Goal: Information Seeking & Learning: Understand process/instructions

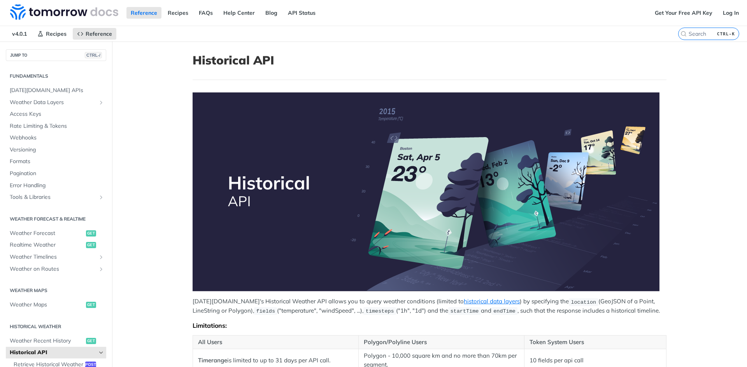
scroll to position [428, 0]
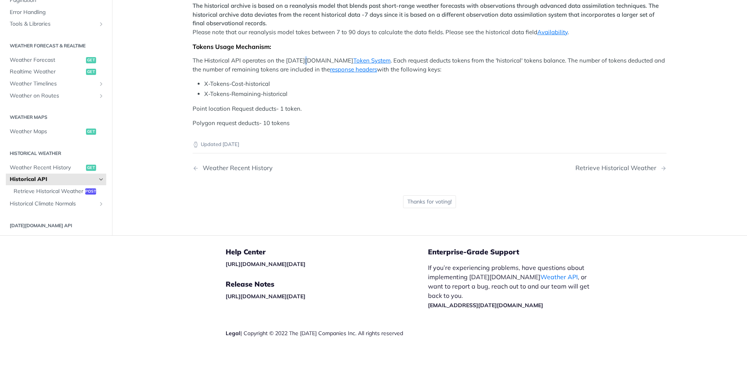
click at [304, 58] on p "The Historical API operates on the [DATE][DOMAIN_NAME] Token System . Each requ…" at bounding box center [429, 64] width 474 height 17
click at [266, 56] on p "The Historical API operates on the [DATE][DOMAIN_NAME] Token System . Each requ…" at bounding box center [429, 64] width 474 height 17
click at [302, 2] on p "The historical archive is based on a reanalysis model that blends past short-ra…" at bounding box center [429, 19] width 474 height 35
click at [236, 45] on div "Tokens Usage Mechanism:" at bounding box center [429, 47] width 474 height 8
click at [203, 73] on p "The Historical API operates on the [DATE][DOMAIN_NAME] Token System . Each requ…" at bounding box center [429, 64] width 474 height 17
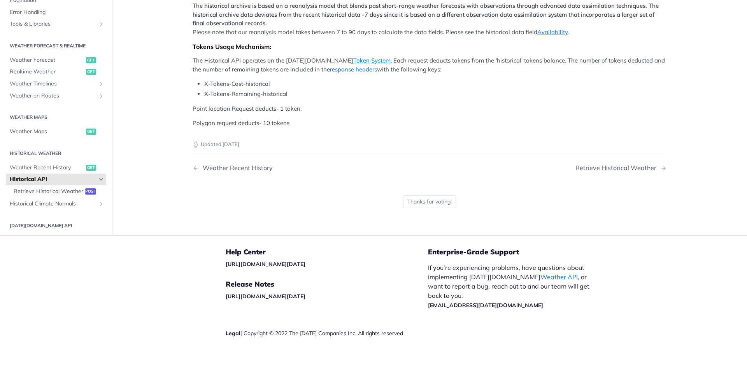
click at [197, 58] on p "The Historical API operates on the [DATE][DOMAIN_NAME] Token System . Each requ…" at bounding box center [429, 64] width 474 height 17
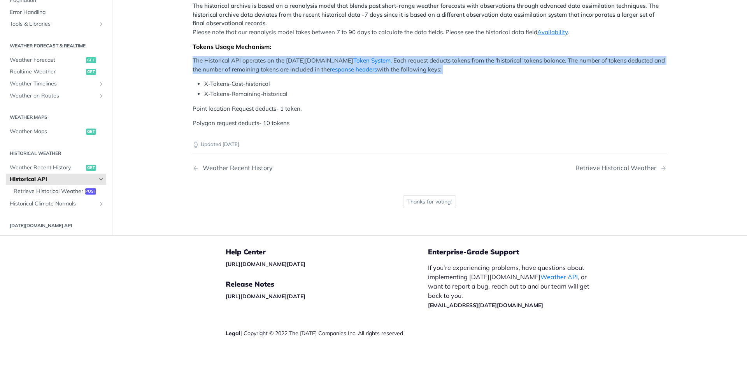
click at [197, 58] on p "The Historical API operates on the [DATE][DOMAIN_NAME] Token System . Each requ…" at bounding box center [429, 64] width 474 height 17
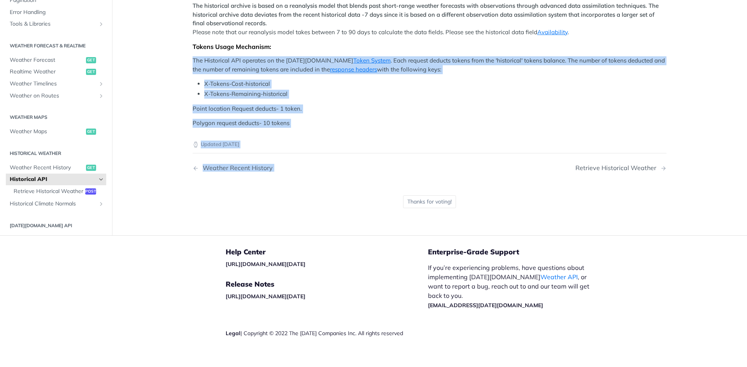
drag, startPoint x: 197, startPoint y: 58, endPoint x: 245, endPoint y: 157, distance: 110.3
click at [245, 157] on nav "Weather Recent History Retrieve Historical Weather" at bounding box center [429, 168] width 474 height 23
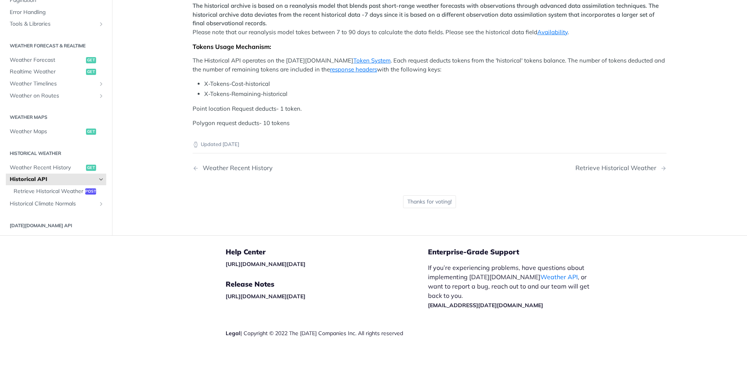
click at [206, 61] on p "The Historical API operates on the [DATE][DOMAIN_NAME] Token System . Each requ…" at bounding box center [429, 64] width 474 height 17
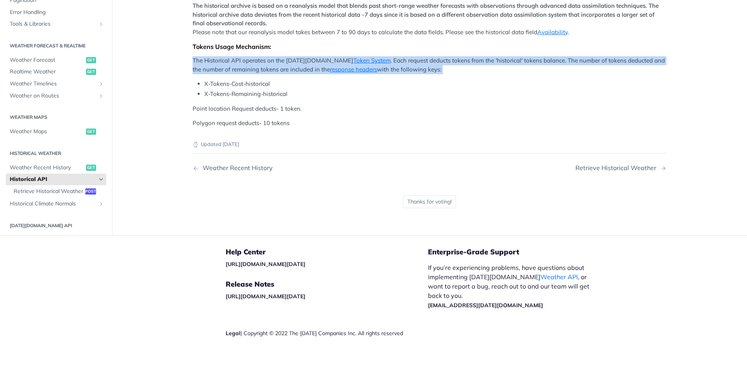
click at [206, 61] on p "The Historical API operates on the [DATE][DOMAIN_NAME] Token System . Each requ…" at bounding box center [429, 64] width 474 height 17
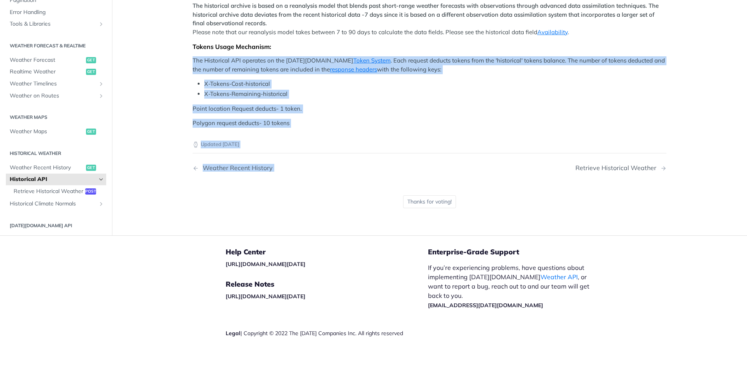
copy article "The Historical API operates on the [DATE][DOMAIN_NAME] Token System . Each requ…"
drag, startPoint x: 206, startPoint y: 61, endPoint x: 252, endPoint y: 163, distance: 112.1
click at [356, 107] on p "Point location Request deducts- 1 token." at bounding box center [429, 109] width 474 height 9
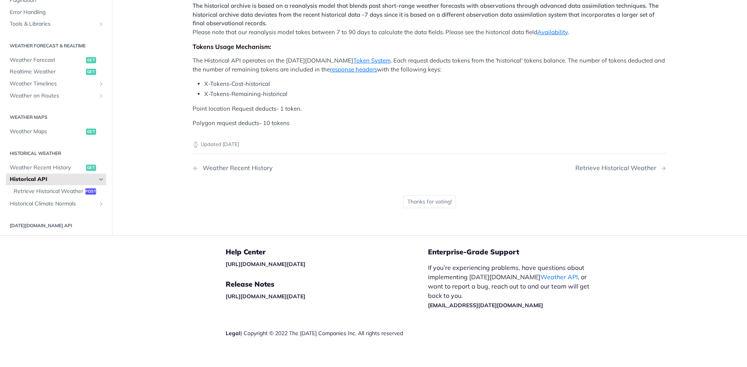
click at [233, 157] on nav "Weather Recent History Retrieve Historical Weather" at bounding box center [429, 168] width 474 height 23
drag, startPoint x: 219, startPoint y: 251, endPoint x: 330, endPoint y: 265, distance: 112.5
click at [312, 271] on footer "Help Center [URL][DOMAIN_NAME][DATE] Release Notes [URL][DOMAIN_NAME][DATE] Leg…" at bounding box center [373, 306] width 747 height 140
click at [332, 257] on div "Help Center [URL][DOMAIN_NAME][DATE] Release Notes [URL][DOMAIN_NAME][DATE] Leg…" at bounding box center [327, 306] width 202 height 140
copy link "[URL][DOMAIN_NAME][DATE]"
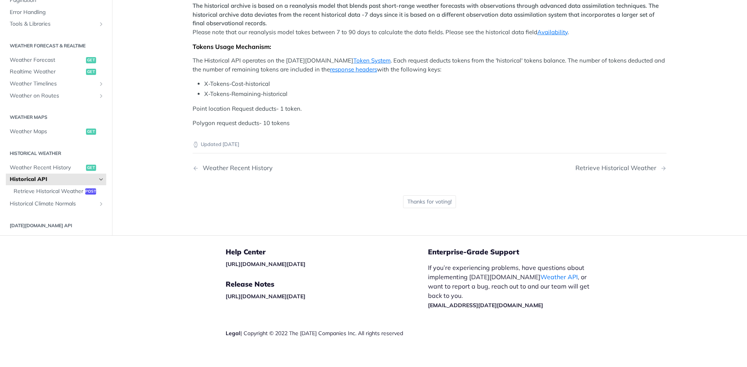
drag, startPoint x: 311, startPoint y: 261, endPoint x: 217, endPoint y: 261, distance: 94.1
click at [217, 261] on footer "Help Center [URL][DOMAIN_NAME][DATE] Release Notes [URL][DOMAIN_NAME][DATE] Leg…" at bounding box center [373, 306] width 747 height 140
click at [364, 248] on h5 "Help Center" at bounding box center [327, 252] width 202 height 9
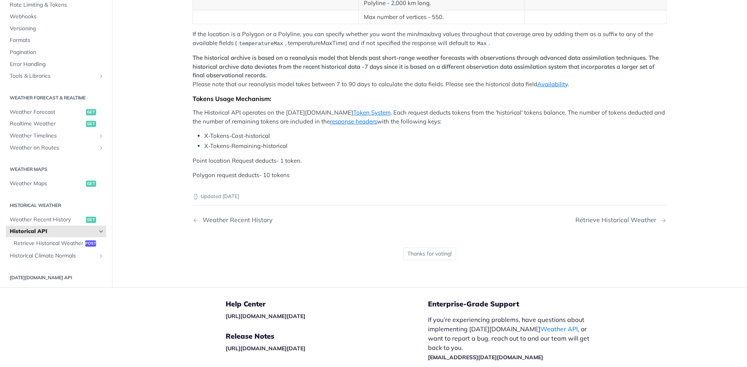
scroll to position [375, 0]
click at [353, 110] on link "Token System" at bounding box center [371, 112] width 37 height 7
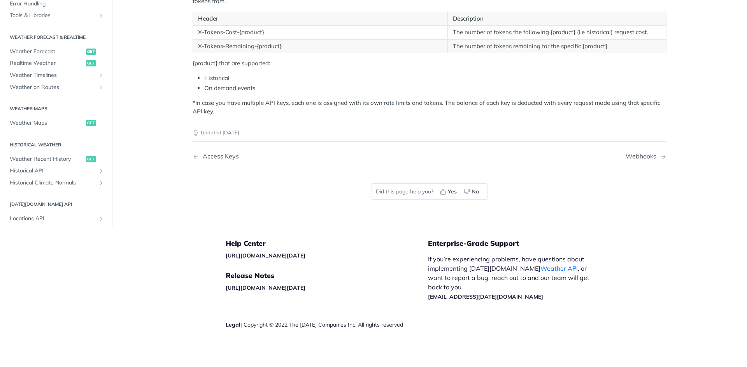
scroll to position [233, 0]
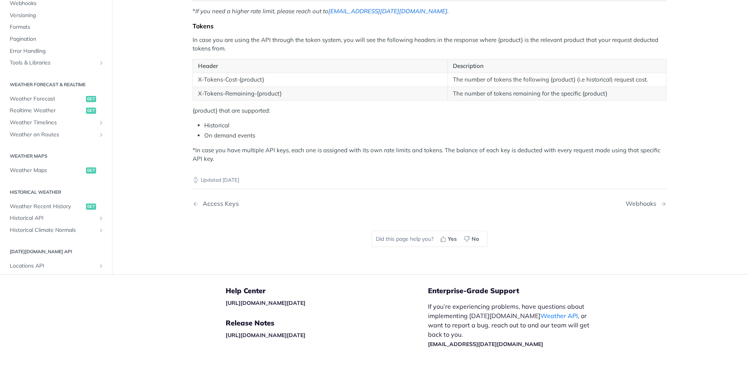
click at [331, 11] on link "[EMAIL_ADDRESS][DATE][DOMAIN_NAME]" at bounding box center [387, 10] width 119 height 7
click at [357, 11] on link "[EMAIL_ADDRESS][DATE][DOMAIN_NAME]" at bounding box center [387, 10] width 119 height 7
click at [180, 49] on article "Rate Limiting & Tokens Rate Limiting According to your plan, you are limited to…" at bounding box center [429, 42] width 498 height 466
click at [194, 31] on div "Rate Limiting According to your plan, you are limited to a certain amount of re…" at bounding box center [429, 12] width 474 height 304
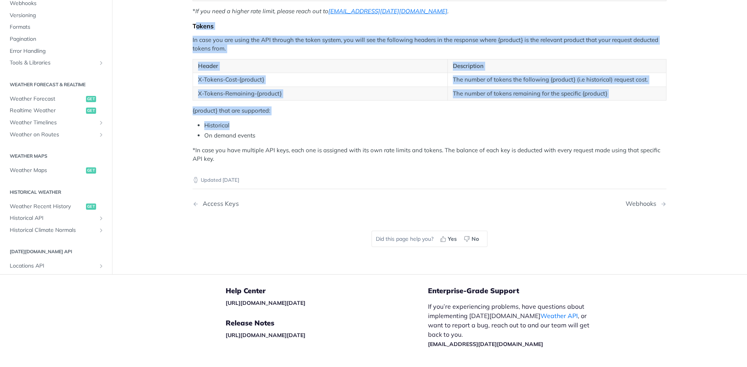
drag, startPoint x: 191, startPoint y: 23, endPoint x: 291, endPoint y: 130, distance: 146.4
click at [291, 130] on div "Rate Limiting According to your plan, you are limited to a certain amount of re…" at bounding box center [429, 12] width 474 height 304
click at [359, 184] on div "Updated [DATE] Access Keys Webhooks Did this page help you? Yes No" at bounding box center [429, 214] width 474 height 100
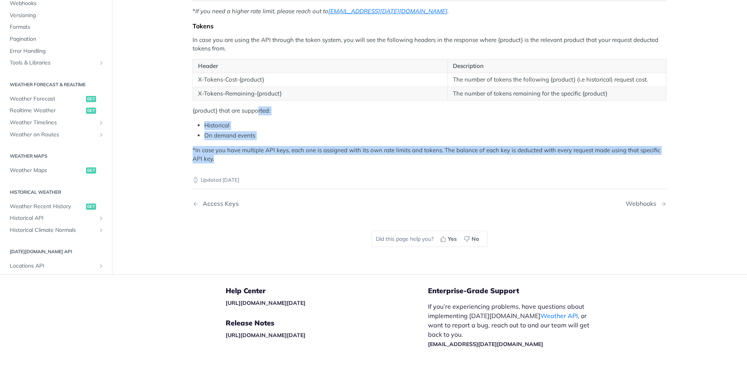
drag, startPoint x: 340, startPoint y: 185, endPoint x: 256, endPoint y: 115, distance: 109.0
click at [256, 115] on article "Rate Limiting & Tokens Rate Limiting According to your plan, you are limited to…" at bounding box center [429, 42] width 498 height 466
click at [234, 163] on p "*In case you have multiple API keys, each one is assigned with its own rate lim…" at bounding box center [429, 154] width 474 height 17
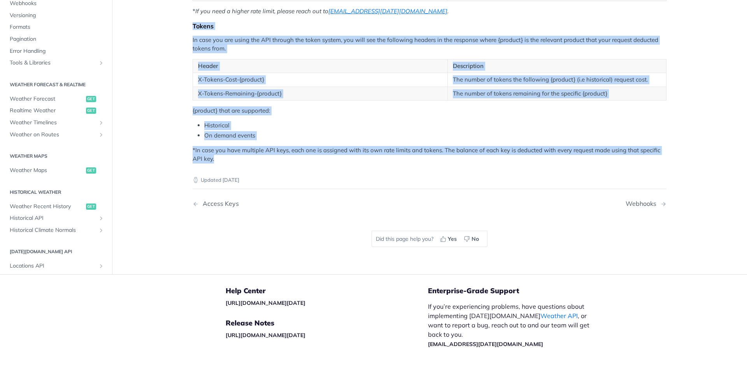
drag, startPoint x: 223, startPoint y: 159, endPoint x: 190, endPoint y: 21, distance: 141.9
click at [192, 21] on div "Rate Limiting According to your plan, you are limited to a certain amount of re…" at bounding box center [429, 12] width 474 height 304
drag, startPoint x: 190, startPoint y: 21, endPoint x: 278, endPoint y: 159, distance: 163.4
click at [278, 159] on div "Rate Limiting According to your plan, you are limited to a certain amount of re…" at bounding box center [429, 12] width 474 height 304
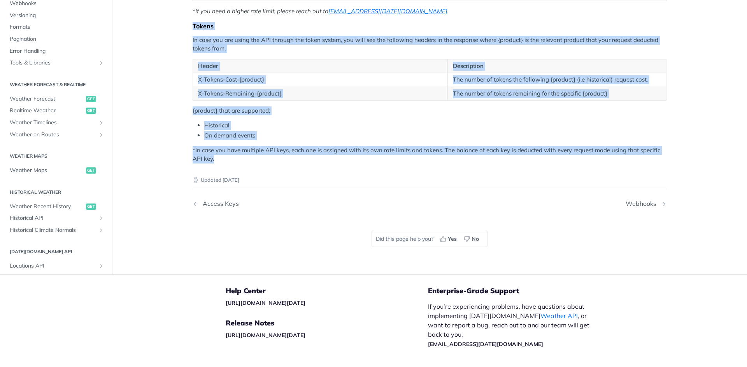
click at [278, 159] on p "*In case you have multiple API keys, each one is assigned with its own rate lim…" at bounding box center [429, 154] width 474 height 17
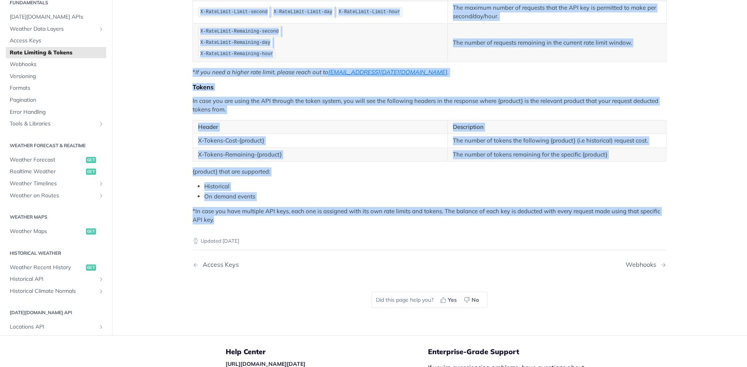
scroll to position [0, 0]
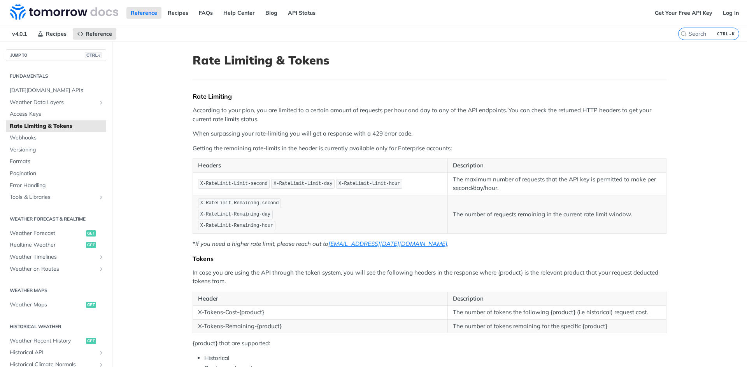
click at [180, 80] on article "Rate Limiting & Tokens Rate Limiting According to your plan, you are limited to…" at bounding box center [429, 275] width 498 height 466
click at [189, 52] on article "Rate Limiting & Tokens Rate Limiting According to your plan, you are limited to…" at bounding box center [429, 275] width 498 height 466
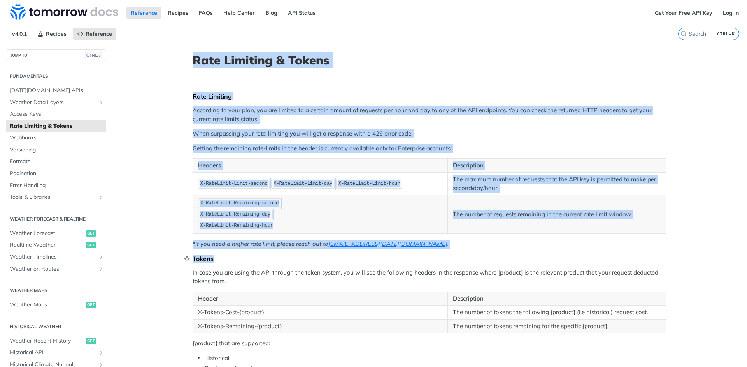
drag, startPoint x: 189, startPoint y: 52, endPoint x: 261, endPoint y: 257, distance: 217.2
click at [261, 257] on article "Rate Limiting & Tokens Rate Limiting According to your plan, you are limited to…" at bounding box center [429, 275] width 498 height 466
click at [261, 257] on div "Tokens" at bounding box center [429, 259] width 474 height 8
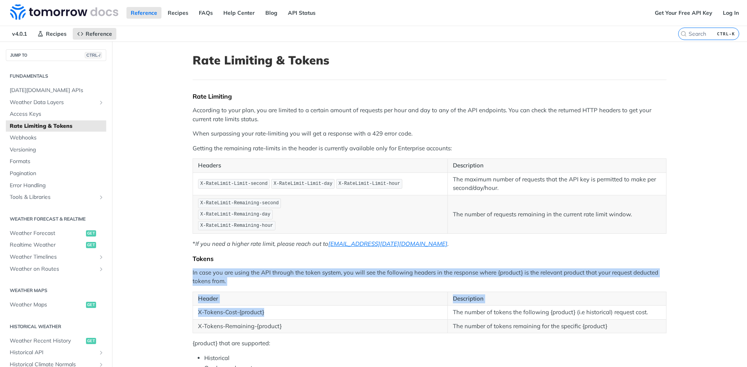
drag, startPoint x: 262, startPoint y: 257, endPoint x: 264, endPoint y: 315, distance: 57.6
click at [264, 315] on div "Rate Limiting According to your plan, you are limited to a certain amount of re…" at bounding box center [429, 245] width 474 height 304
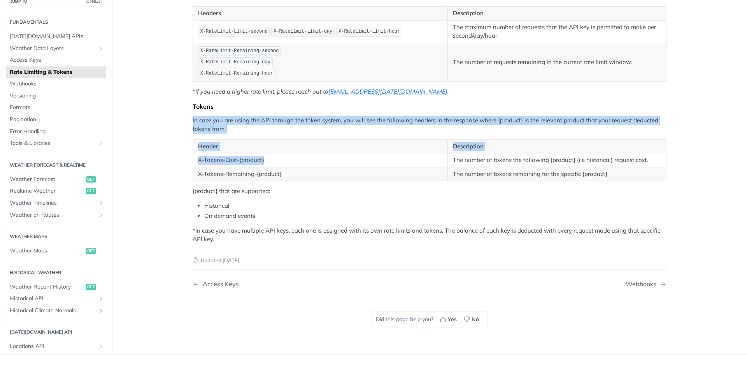
scroll to position [156, 0]
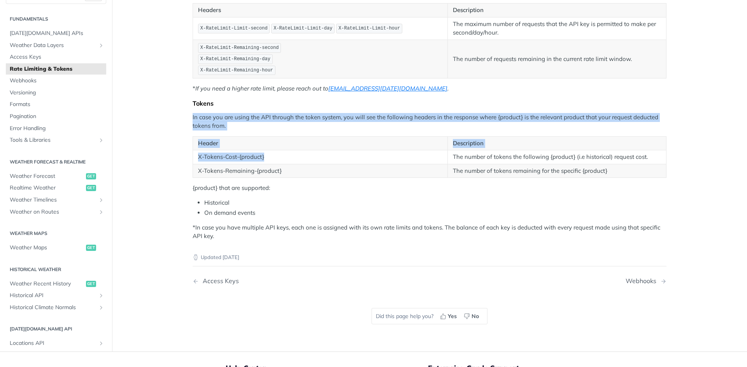
click at [273, 181] on div "Rate Limiting According to your plan, you are limited to a certain amount of re…" at bounding box center [429, 89] width 474 height 304
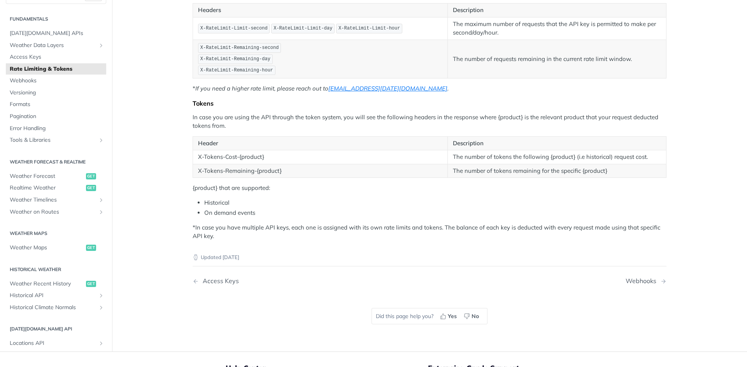
click at [273, 181] on div "Rate Limiting According to your plan, you are limited to a certain amount of re…" at bounding box center [429, 89] width 474 height 304
drag, startPoint x: 190, startPoint y: 154, endPoint x: 266, endPoint y: 161, distance: 76.1
click at [266, 161] on td "X-Tokens-Cost-{product}" at bounding box center [320, 157] width 255 height 14
click at [274, 171] on td "X-Tokens-Remaining-{product}" at bounding box center [320, 171] width 255 height 14
drag, startPoint x: 274, startPoint y: 171, endPoint x: 210, endPoint y: 171, distance: 64.5
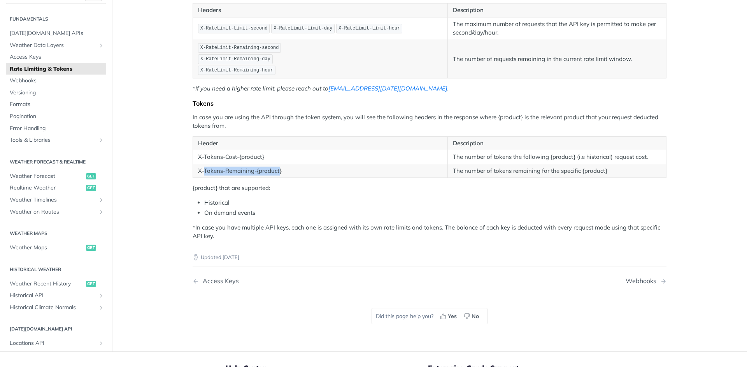
click at [210, 171] on td "X-Tokens-Remaining-{product}" at bounding box center [320, 171] width 255 height 14
click at [203, 160] on td "X-Tokens-Cost-{product}" at bounding box center [320, 157] width 255 height 14
click at [203, 171] on td "X-Tokens-Remaining-{product}" at bounding box center [320, 171] width 255 height 14
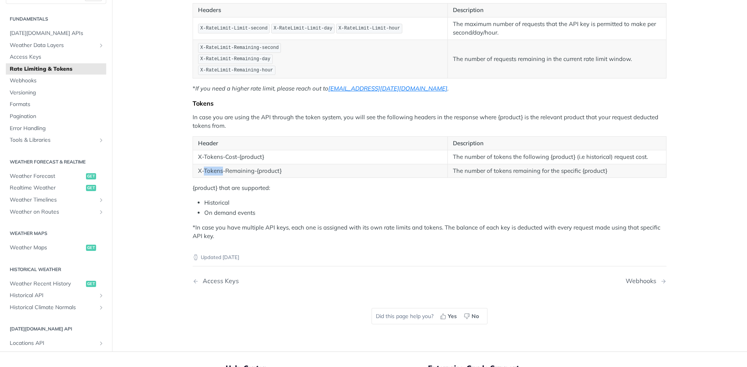
click at [203, 171] on td "X-Tokens-Remaining-{product}" at bounding box center [320, 171] width 255 height 14
click at [220, 201] on div "Rate Limiting According to your plan, you are limited to a certain amount of re…" at bounding box center [429, 89] width 474 height 304
click at [207, 188] on p "{product} that are supported:" at bounding box center [429, 188] width 474 height 9
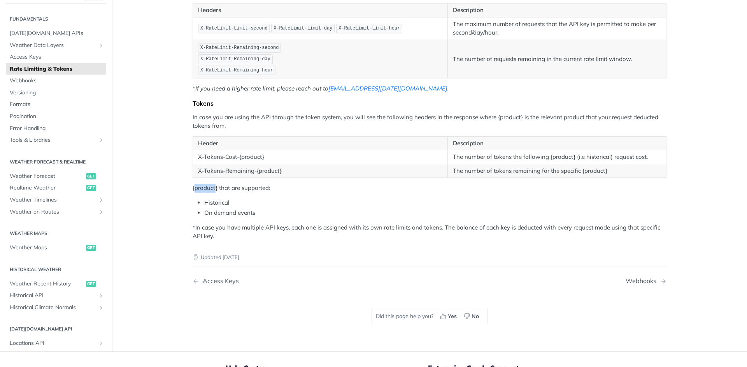
click at [207, 188] on p "{product} that are supported:" at bounding box center [429, 188] width 474 height 9
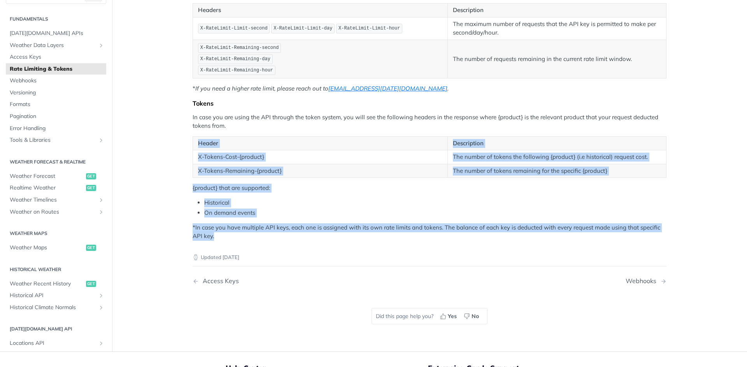
drag, startPoint x: 272, startPoint y: 240, endPoint x: 182, endPoint y: 154, distance: 124.9
click at [182, 154] on article "Rate Limiting & Tokens Rate Limiting According to your plan, you are limited to…" at bounding box center [429, 119] width 498 height 466
click at [221, 162] on td "X-Tokens-Cost-{product}" at bounding box center [320, 157] width 255 height 14
drag, startPoint x: 194, startPoint y: 143, endPoint x: 330, endPoint y: 234, distance: 163.1
click at [330, 234] on div "Rate Limiting According to your plan, you are limited to a certain amount of re…" at bounding box center [429, 89] width 474 height 304
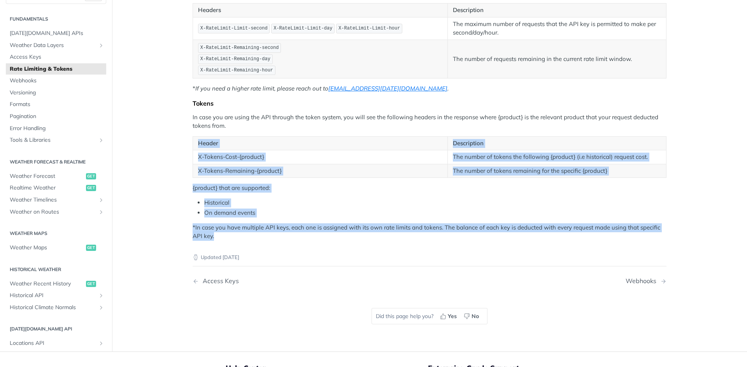
click at [330, 234] on p "*In case you have multiple API keys, each one is assigned with its own rate lim…" at bounding box center [429, 232] width 474 height 17
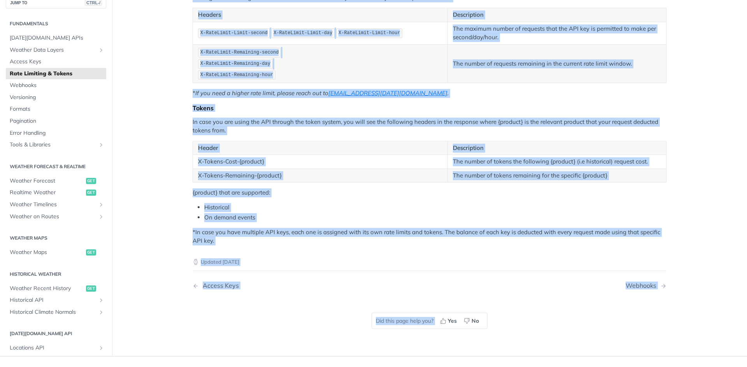
scroll to position [202, 0]
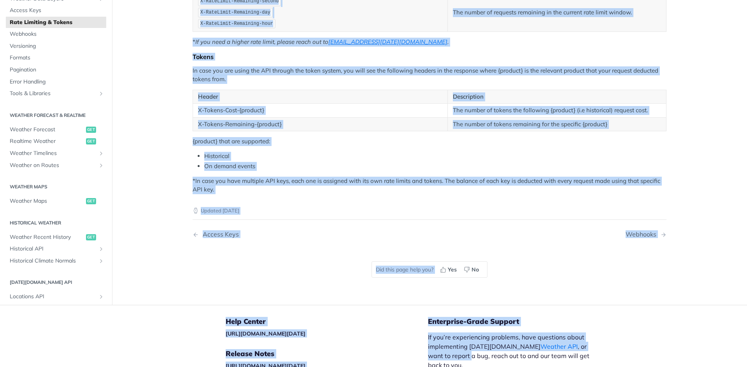
drag, startPoint x: 181, startPoint y: 65, endPoint x: 425, endPoint y: 368, distance: 389.1
click at [425, 367] on html "Jump to Content Reference Recipes FAQs Help Center Blog API Status Recipes Refe…" at bounding box center [373, 183] width 747 height 367
click at [362, 60] on div "Tokens" at bounding box center [429, 57] width 474 height 8
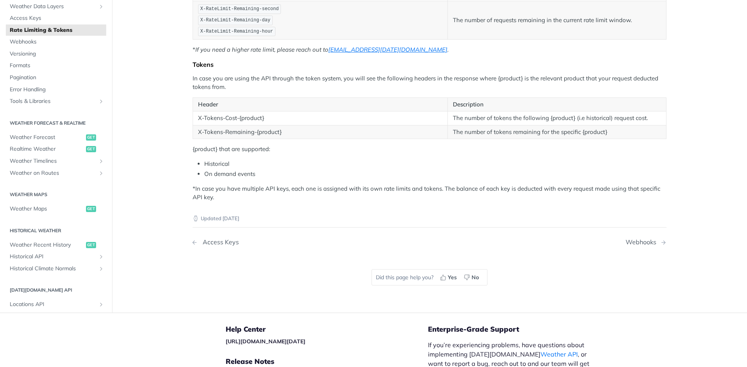
scroll to position [280, 0]
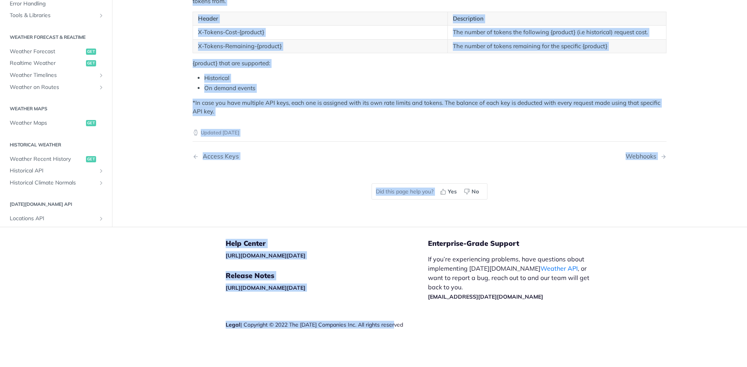
drag, startPoint x: 191, startPoint y: 46, endPoint x: 391, endPoint y: 324, distance: 342.1
click at [391, 324] on div "Jump to Content Reference Recipes FAQs Help Center Blog API Status Recipes Refe…" at bounding box center [373, 183] width 747 height 367
click at [390, 325] on div "Legal | Copyright © 2022 The [DATE] Companies Inc. All rights reserved" at bounding box center [327, 325] width 202 height 8
click at [389, 326] on div "Legal | Copyright © 2022 The [DATE] Companies Inc. All rights reserved" at bounding box center [327, 325] width 202 height 8
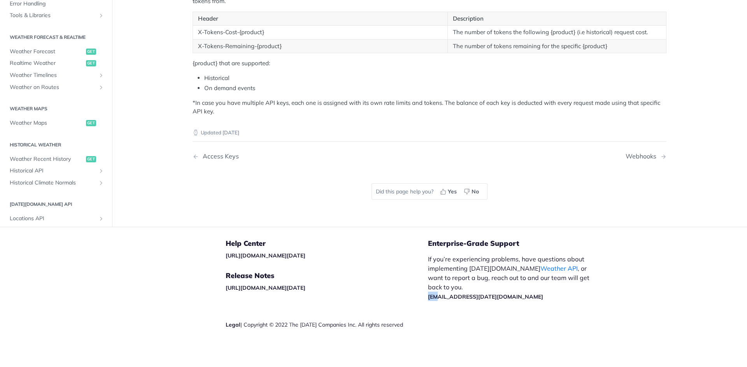
click at [433, 331] on div "Enterprise-Grade Support If you’re experiencing problems, have questions about …" at bounding box center [519, 297] width 182 height 140
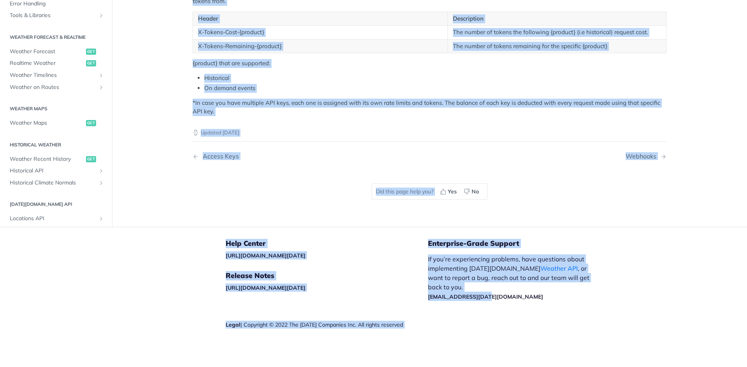
copy div "Rate Limiting & Tokens Rate Limiting According to your plan, you are limited to…"
drag, startPoint x: 190, startPoint y: 56, endPoint x: 538, endPoint y: 301, distance: 425.3
click at [538, 301] on div "Jump to Content Reference Recipes FAQs Help Center Blog API Status Recipes Refe…" at bounding box center [373, 183] width 747 height 367
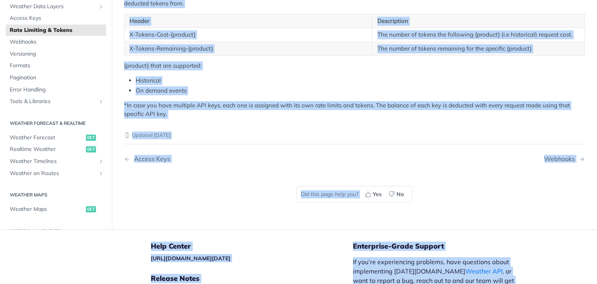
scroll to position [245, 0]
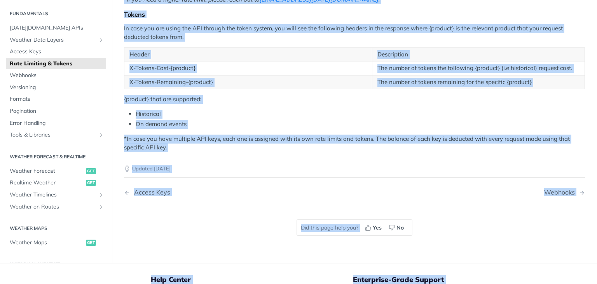
click at [324, 116] on ul "Historical On demand events" at bounding box center [354, 119] width 461 height 19
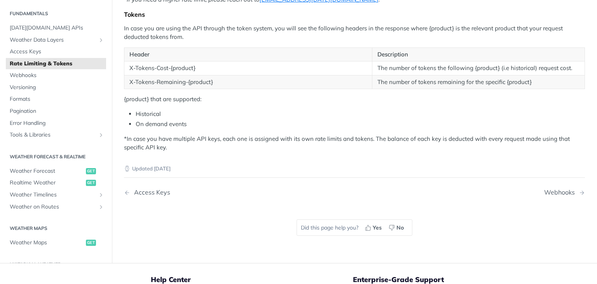
click at [342, 122] on li "On demand events" at bounding box center [360, 124] width 449 height 9
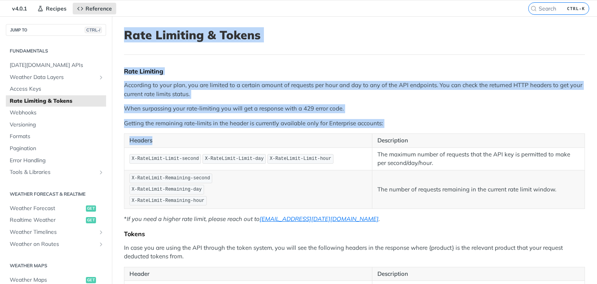
scroll to position [39, 0]
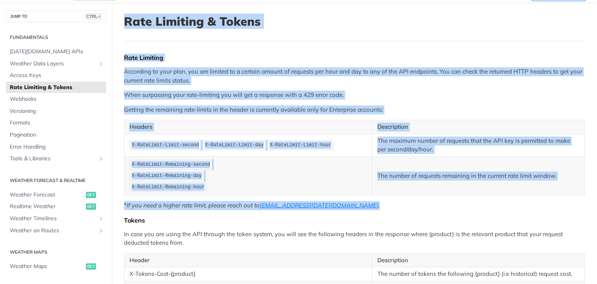
drag, startPoint x: 122, startPoint y: 51, endPoint x: 411, endPoint y: 199, distance: 324.5
click at [411, 199] on article "Rate Limiting & Tokens Rate Limiting According to your plan, you are limited to…" at bounding box center [354, 236] width 485 height 466
click at [370, 201] on p "* If you need a higher rate limit, please reach out to [EMAIL_ADDRESS][DATE][DO…" at bounding box center [354, 205] width 461 height 9
drag, startPoint x: 370, startPoint y: 201, endPoint x: 121, endPoint y: 16, distance: 309.6
click at [121, 16] on article "Rate Limiting & Tokens Rate Limiting According to your plan, you are limited to…" at bounding box center [354, 236] width 485 height 466
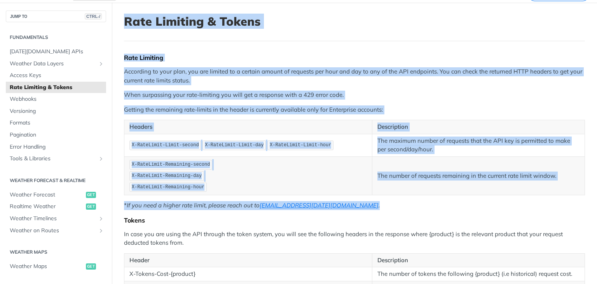
click at [222, 103] on div "Rate Limiting According to your plan, you are limited to a certain amount of re…" at bounding box center [354, 206] width 461 height 304
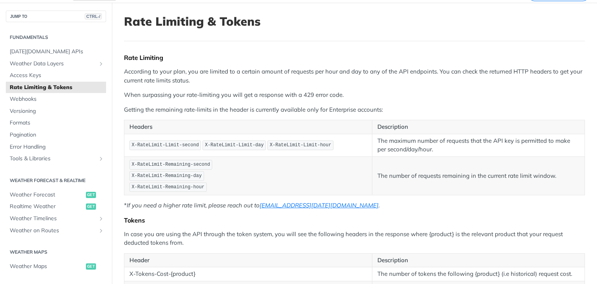
click at [222, 103] on div "Rate Limiting According to your plan, you are limited to a certain amount of re…" at bounding box center [354, 206] width 461 height 304
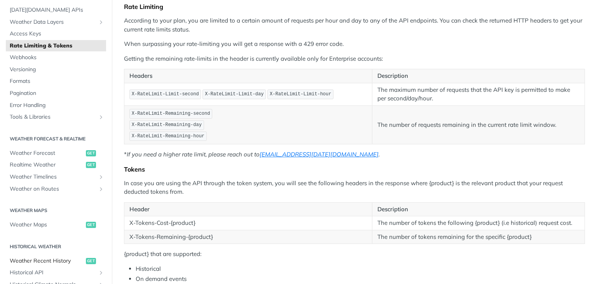
click at [52, 262] on span "Weather Recent History" at bounding box center [47, 261] width 74 height 8
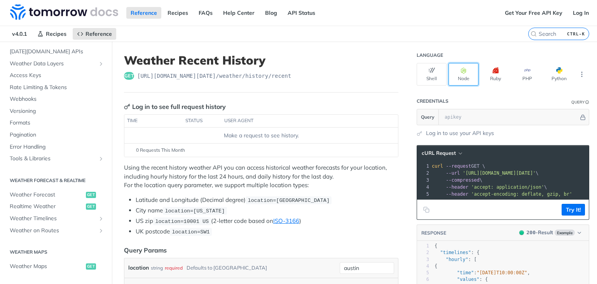
click at [469, 69] on button "Node" at bounding box center [464, 74] width 30 height 23
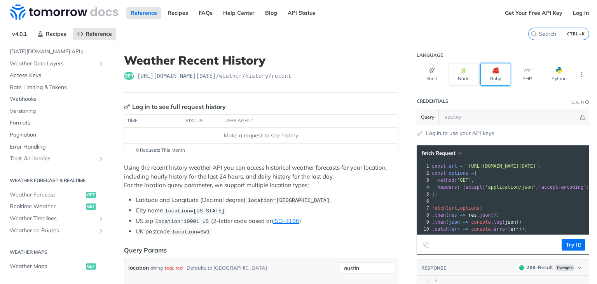
click at [481, 78] on button "Ruby" at bounding box center [496, 74] width 30 height 23
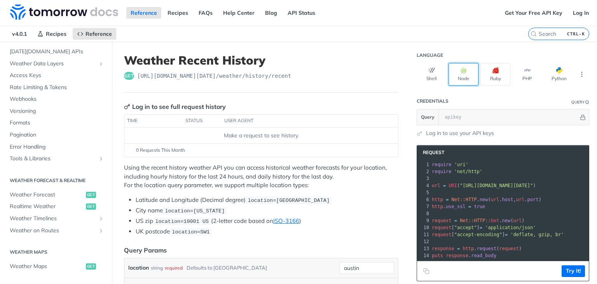
click at [470, 75] on button "Node" at bounding box center [464, 74] width 30 height 23
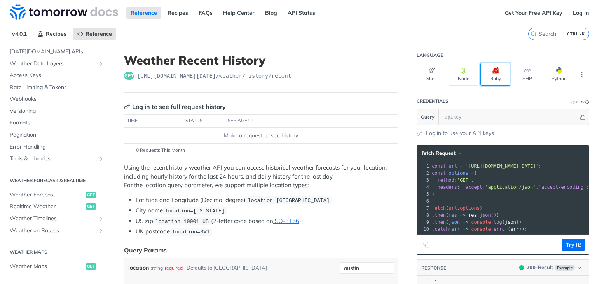
click at [497, 75] on button "Ruby" at bounding box center [496, 74] width 30 height 23
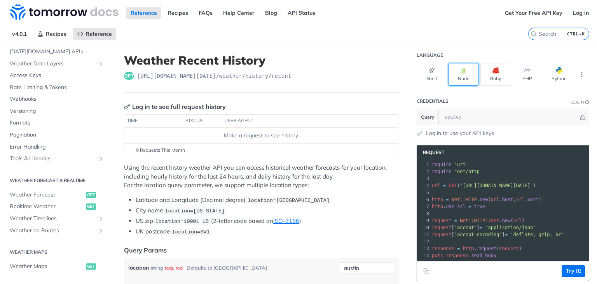
click at [463, 75] on button "Node" at bounding box center [464, 74] width 30 height 23
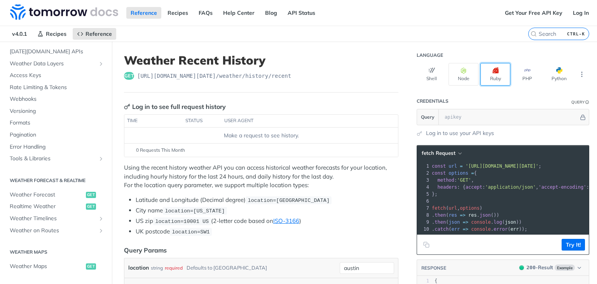
click at [481, 72] on button "Ruby" at bounding box center [496, 74] width 30 height 23
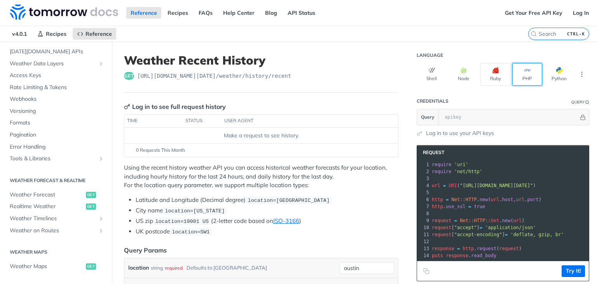
click at [515, 72] on button "PHP" at bounding box center [527, 74] width 30 height 23
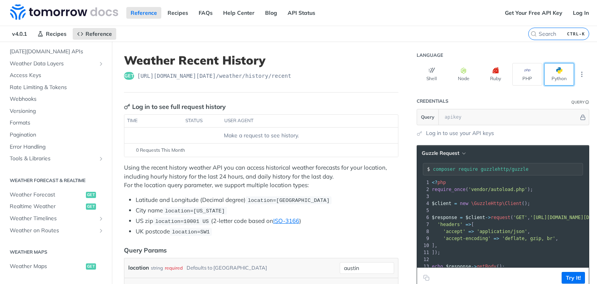
click at [546, 74] on button "Python" at bounding box center [559, 74] width 30 height 23
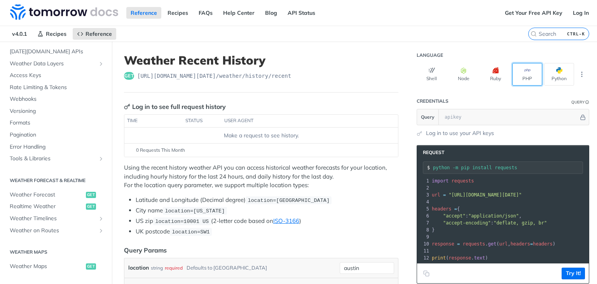
click at [512, 74] on button "PHP" at bounding box center [527, 74] width 30 height 23
type input "composer require guzzlehttp/guzzle"
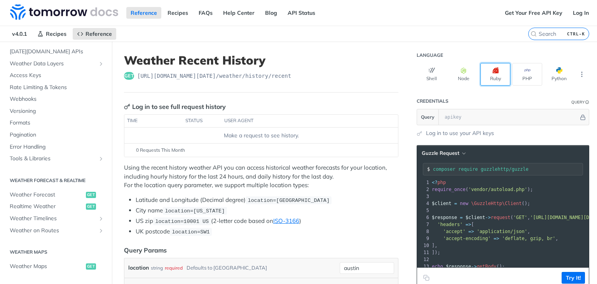
click at [492, 74] on button "Ruby" at bounding box center [496, 74] width 30 height 23
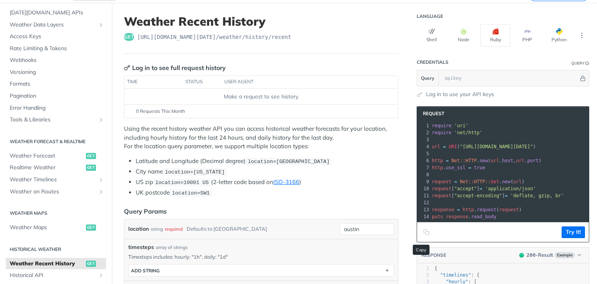
click at [425, 237] on button "Copy to clipboard" at bounding box center [426, 232] width 11 height 12
click at [581, 239] on footer "Try It!" at bounding box center [503, 232] width 172 height 20
click at [572, 238] on button "Try It!" at bounding box center [573, 232] width 23 height 12
click at [571, 238] on button "Try It!" at bounding box center [573, 232] width 23 height 12
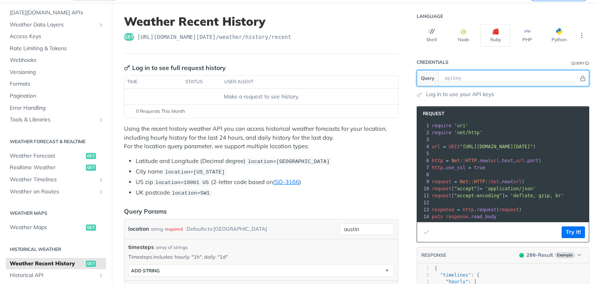
click at [446, 77] on input "text" at bounding box center [510, 78] width 138 height 16
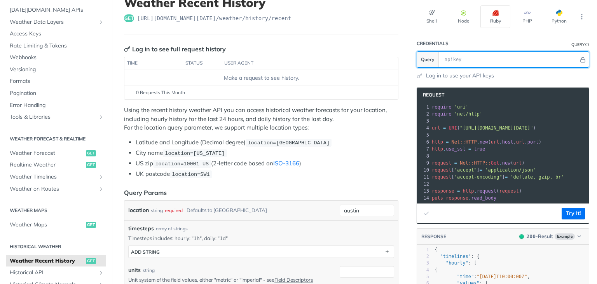
scroll to position [59, 0]
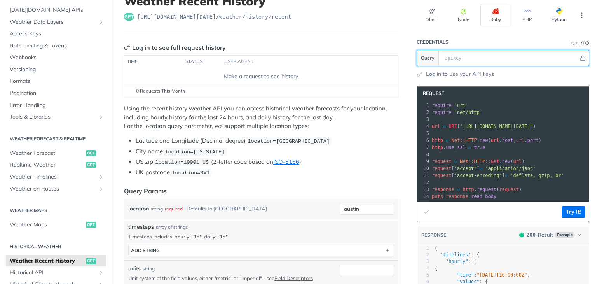
click at [448, 56] on input "text" at bounding box center [510, 58] width 138 height 16
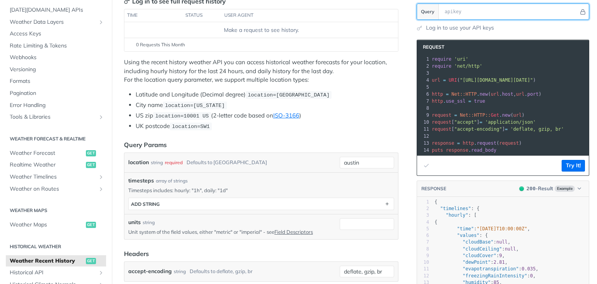
scroll to position [106, 0]
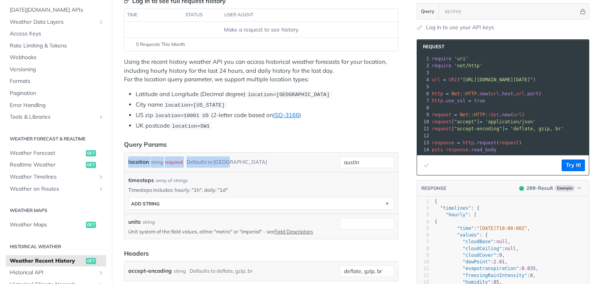
drag, startPoint x: 127, startPoint y: 159, endPoint x: 225, endPoint y: 159, distance: 98.0
click at [225, 159] on div "location string required Defaults to [PERSON_NAME][GEOGRAPHIC_DATA][PERSON_NAME]" at bounding box center [261, 161] width 274 height 19
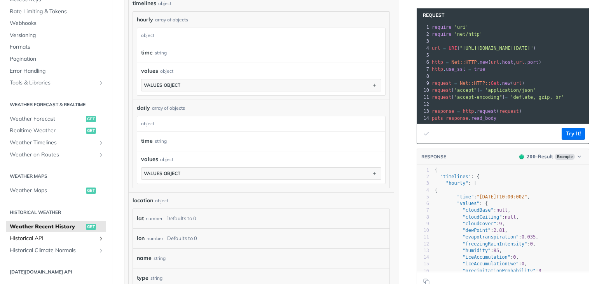
scroll to position [81, 0]
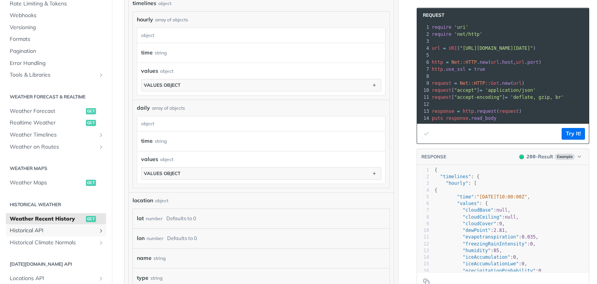
click at [41, 233] on span "Historical API" at bounding box center [53, 231] width 86 height 8
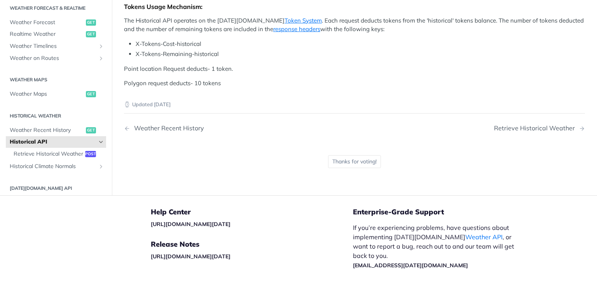
click at [41, 233] on footer "Help Center [URL][DOMAIN_NAME][DATE] Release Notes [URL][DOMAIN_NAME][DATE] Leg…" at bounding box center [298, 265] width 597 height 140
click at [41, 138] on span "Historical API" at bounding box center [53, 141] width 86 height 8
click at [245, 201] on div "Help Center [URL][DOMAIN_NAME][DATE] Release Notes [URL][DOMAIN_NAME][DATE] Leg…" at bounding box center [252, 266] width 202 height 140
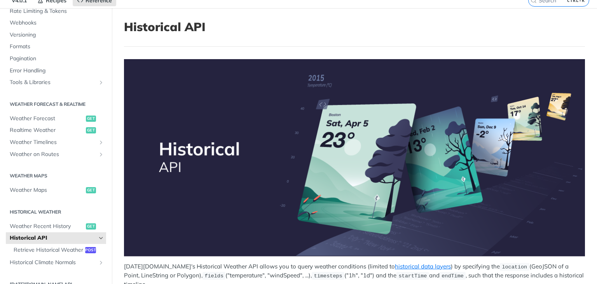
scroll to position [0, 0]
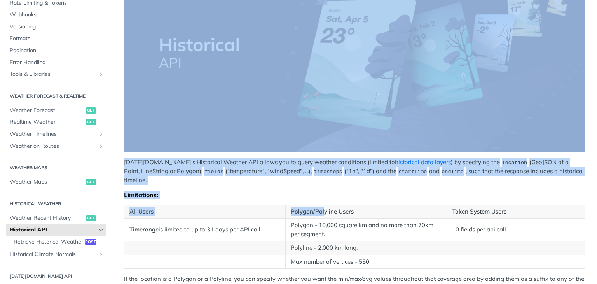
drag, startPoint x: 121, startPoint y: 50, endPoint x: 321, endPoint y: 213, distance: 258.6
click at [321, 213] on article "Historical API [DATE][DOMAIN_NAME]'s Historical Weather API allows you to query…" at bounding box center [354, 218] width 485 height 628
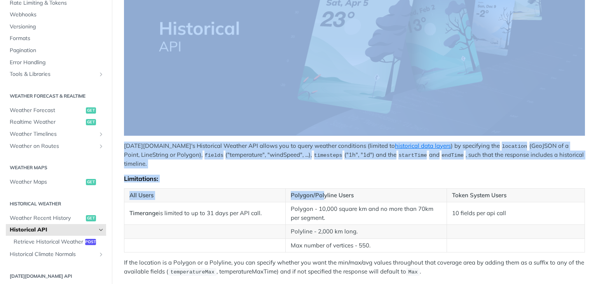
click at [321, 213] on table "All Users Polygon/Polyline Users Token System Users Timerange is limited to up …" at bounding box center [354, 220] width 461 height 65
click at [321, 225] on td "Polyline - 2,000 km long." at bounding box center [365, 232] width 161 height 14
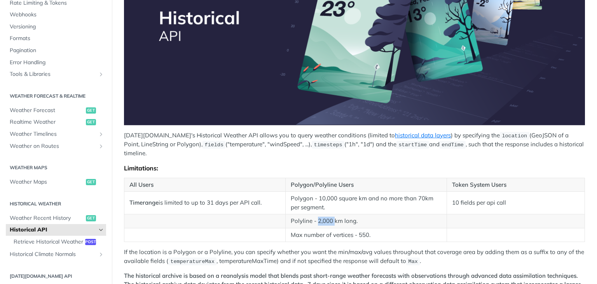
scroll to position [165, 0]
click at [252, 179] on th "All Users" at bounding box center [204, 184] width 161 height 14
drag, startPoint x: 127, startPoint y: 164, endPoint x: 158, endPoint y: 182, distance: 36.6
click at [158, 182] on div "[DATE][DOMAIN_NAME]'s Historical Weather API allows you to query weather condit…" at bounding box center [354, 162] width 461 height 469
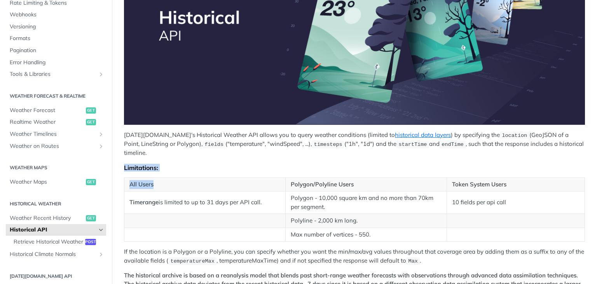
click at [162, 184] on th "All Users" at bounding box center [204, 184] width 161 height 14
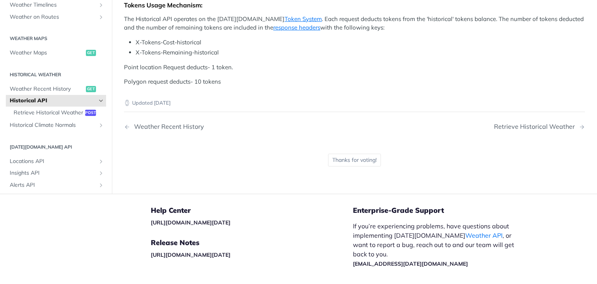
scroll to position [521, 0]
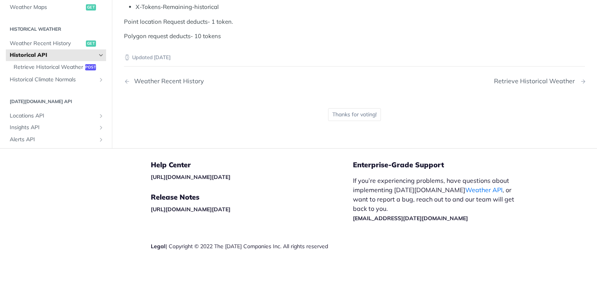
click at [539, 77] on div "Retrieve Historical Weather" at bounding box center [536, 80] width 85 height 7
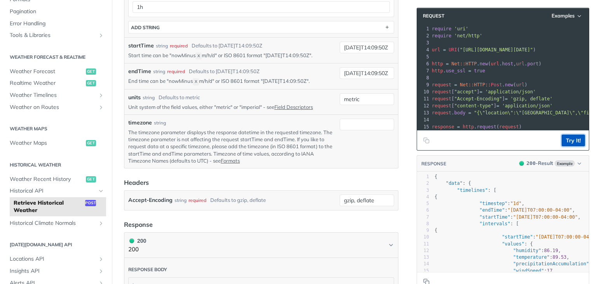
click at [562, 138] on button "Try It!" at bounding box center [573, 141] width 23 height 12
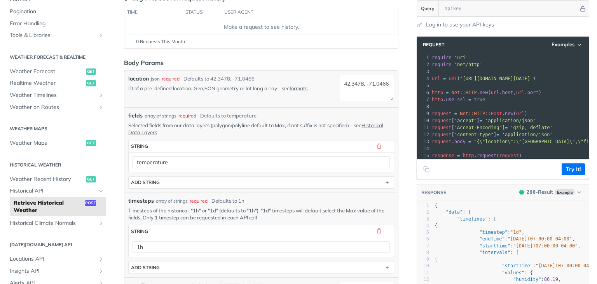
click at [574, 161] on footer "Try It!" at bounding box center [503, 169] width 172 height 20
click at [574, 163] on button "Try It!" at bounding box center [573, 169] width 23 height 12
click at [574, 166] on button "Try It!" at bounding box center [573, 169] width 23 height 12
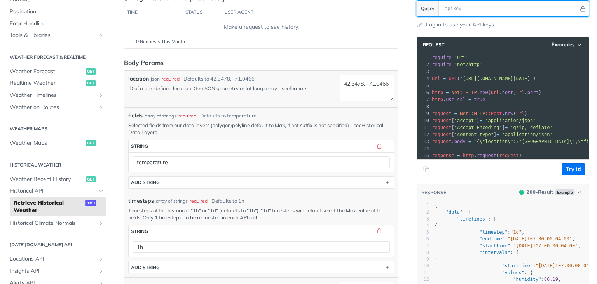
click at [452, 8] on input "text" at bounding box center [510, 9] width 138 height 16
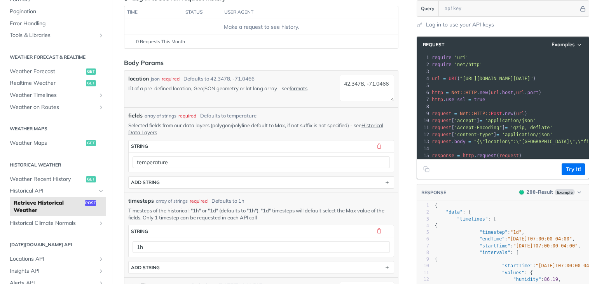
drag, startPoint x: 427, startPoint y: 39, endPoint x: 487, endPoint y: 110, distance: 92.7
click at [496, 121] on div "Request Examples xxxxxxxxxx 16 1 require 'uri' 2 require 'net/http' 3 ​ 4 url =…" at bounding box center [503, 108] width 173 height 143
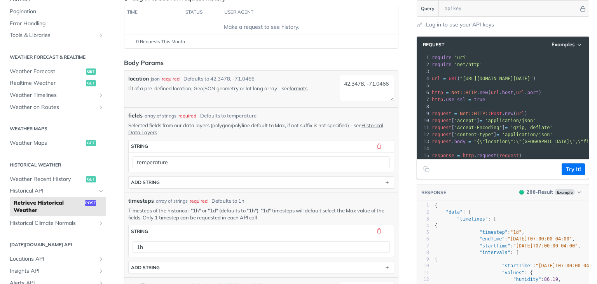
click at [456, 58] on span "'uri'" at bounding box center [462, 57] width 14 height 5
click at [557, 37] on header "Request Examples" at bounding box center [503, 45] width 172 height 16
click at [563, 42] on span "Examples" at bounding box center [563, 44] width 23 height 7
click at [557, 45] on span "Examples" at bounding box center [563, 44] width 23 height 7
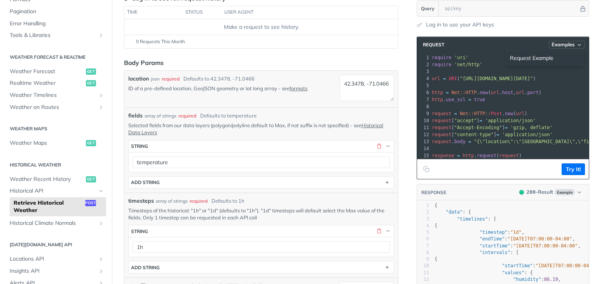
click at [557, 45] on span "Examples" at bounding box center [563, 44] width 23 height 7
click at [552, 43] on span "Examples" at bounding box center [563, 44] width 23 height 7
click at [526, 63] on div "Request Example" at bounding box center [544, 57] width 77 height 11
type input "string"
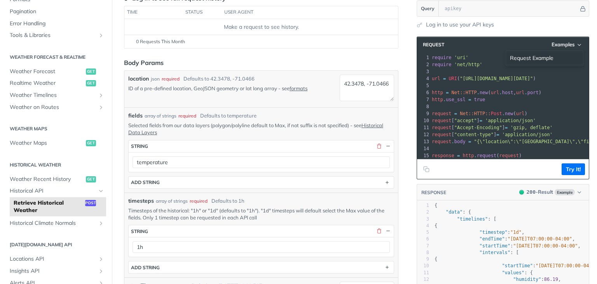
type input "string"
click at [549, 41] on button "Request Example Example" at bounding box center [546, 45] width 79 height 8
drag, startPoint x: 523, startPoint y: 55, endPoint x: 533, endPoint y: 56, distance: 10.1
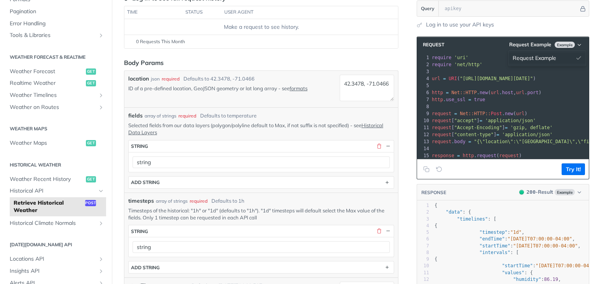
click at [523, 56] on div "Request Example" at bounding box center [547, 57] width 77 height 11
